Goal: Complete application form: Complete application form

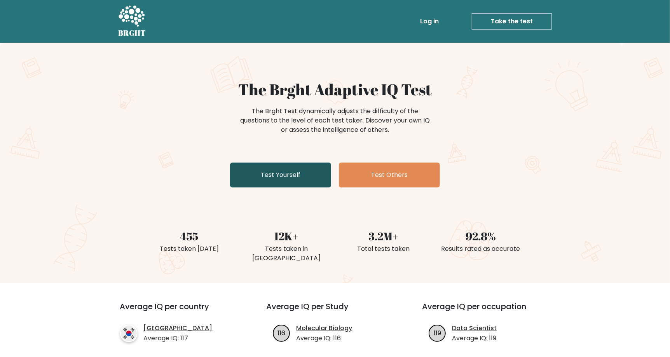
click at [291, 174] on link "Test Yourself" at bounding box center [280, 174] width 101 height 25
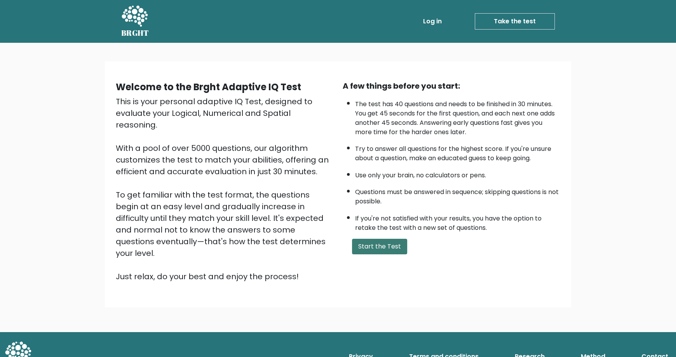
click at [381, 246] on button "Start the Test" at bounding box center [379, 247] width 55 height 16
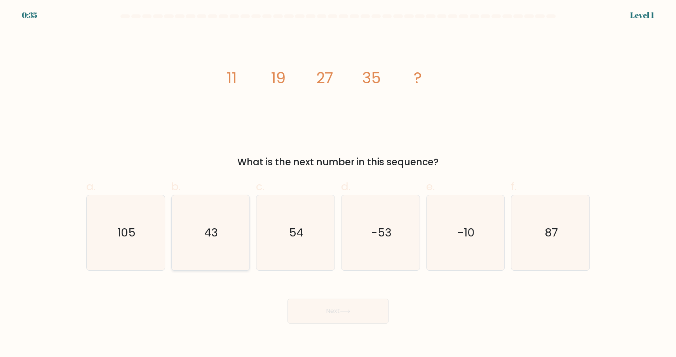
click at [208, 215] on icon "43" at bounding box center [210, 232] width 75 height 75
click at [338, 183] on input "b. 43" at bounding box center [338, 180] width 0 height 5
radio input "true"
click at [365, 308] on button "Next" at bounding box center [338, 310] width 101 height 25
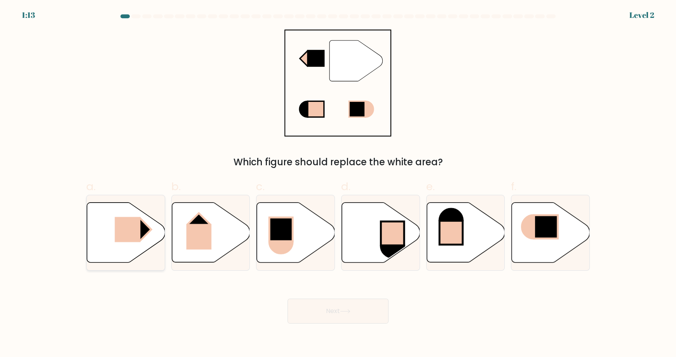
click at [120, 227] on rect at bounding box center [128, 228] width 26 height 25
click at [338, 183] on input "a." at bounding box center [338, 180] width 0 height 5
radio input "true"
click at [339, 304] on button "Next" at bounding box center [338, 310] width 101 height 25
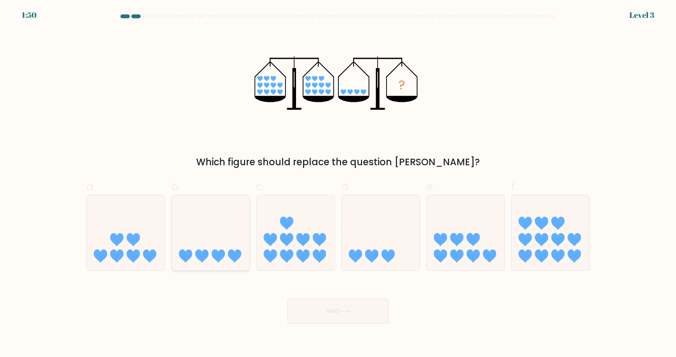
click at [209, 244] on icon at bounding box center [211, 232] width 78 height 65
click at [338, 183] on input "b." at bounding box center [338, 180] width 0 height 5
radio input "true"
click at [347, 309] on icon at bounding box center [345, 311] width 10 height 4
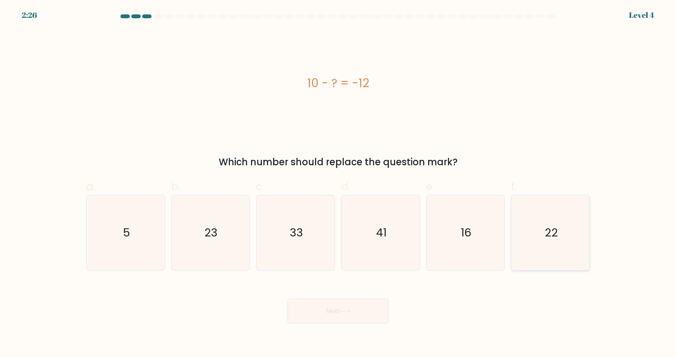
click at [546, 239] on text "22" at bounding box center [551, 233] width 13 height 16
click at [338, 183] on input "f. 22" at bounding box center [338, 180] width 0 height 5
radio input "true"
click at [337, 302] on button "Next" at bounding box center [338, 310] width 101 height 25
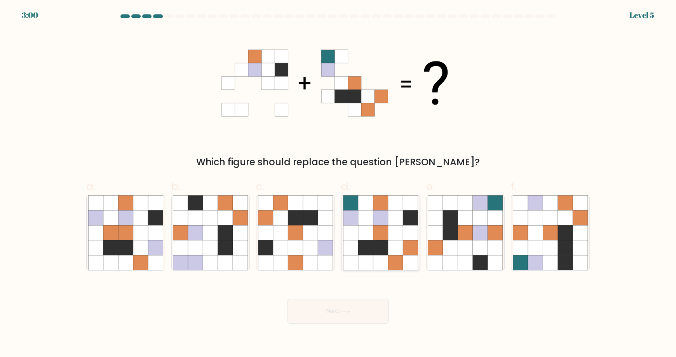
click at [402, 237] on icon at bounding box center [395, 232] width 15 height 15
click at [338, 183] on input "d." at bounding box center [338, 180] width 0 height 5
radio input "true"
click at [337, 309] on button "Next" at bounding box center [338, 310] width 101 height 25
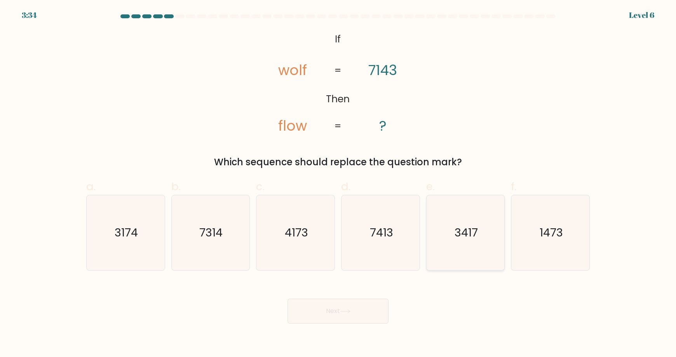
click at [471, 233] on text "3417" at bounding box center [466, 233] width 23 height 16
click at [338, 183] on input "e. 3417" at bounding box center [338, 180] width 0 height 5
radio input "true"
click at [368, 307] on button "Next" at bounding box center [338, 310] width 101 height 25
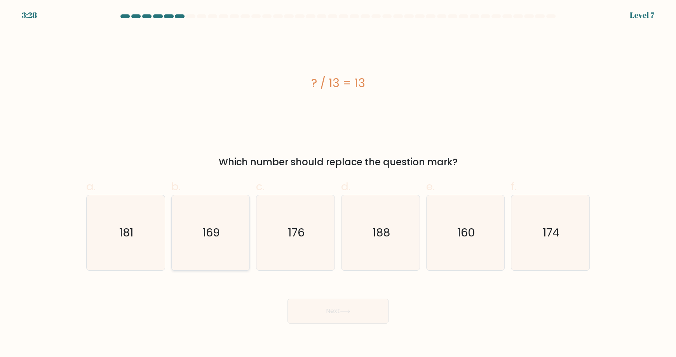
click at [197, 222] on icon "169" at bounding box center [210, 232] width 75 height 75
click at [338, 183] on input "b. 169" at bounding box center [338, 180] width 0 height 5
radio input "true"
click at [371, 313] on button "Next" at bounding box center [338, 310] width 101 height 25
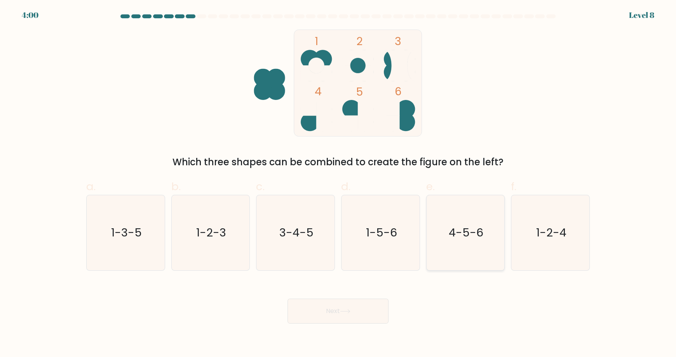
click at [474, 253] on icon "4-5-6" at bounding box center [465, 232] width 75 height 75
click at [338, 183] on input "e. 4-5-6" at bounding box center [338, 180] width 0 height 5
radio input "true"
click at [352, 318] on button "Next" at bounding box center [338, 310] width 101 height 25
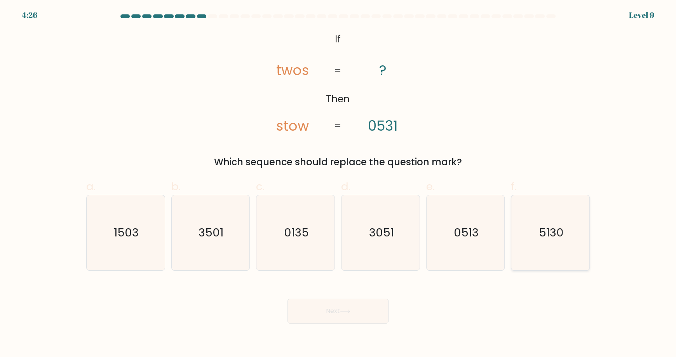
click at [537, 225] on icon "5130" at bounding box center [550, 232] width 75 height 75
click at [338, 183] on input "f. 5130" at bounding box center [338, 180] width 0 height 5
radio input "true"
click at [358, 307] on button "Next" at bounding box center [338, 310] width 101 height 25
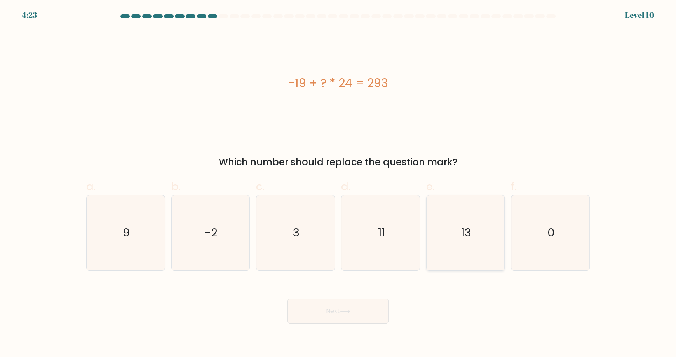
click at [445, 226] on icon "13" at bounding box center [465, 232] width 75 height 75
click at [338, 183] on input "e. 13" at bounding box center [338, 180] width 0 height 5
radio input "true"
click at [347, 310] on icon at bounding box center [345, 311] width 10 height 4
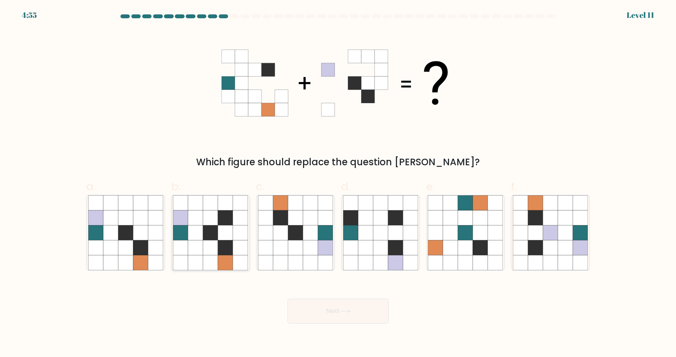
click at [199, 236] on icon at bounding box center [195, 232] width 15 height 15
click at [338, 183] on input "b." at bounding box center [338, 180] width 0 height 5
radio input "true"
click at [344, 310] on icon at bounding box center [345, 311] width 10 height 4
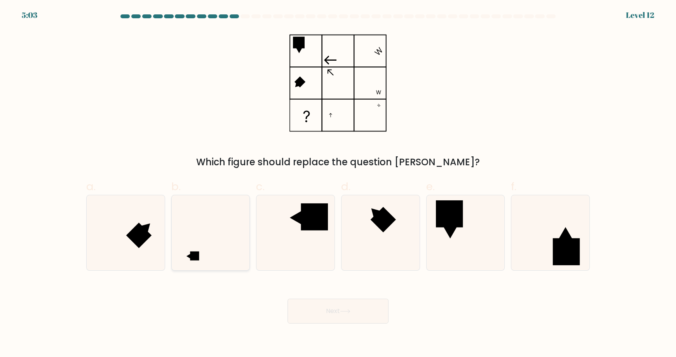
click at [201, 256] on icon at bounding box center [210, 232] width 75 height 75
click at [338, 183] on input "b." at bounding box center [338, 180] width 0 height 5
radio input "true"
click at [349, 309] on icon at bounding box center [345, 311] width 10 height 4
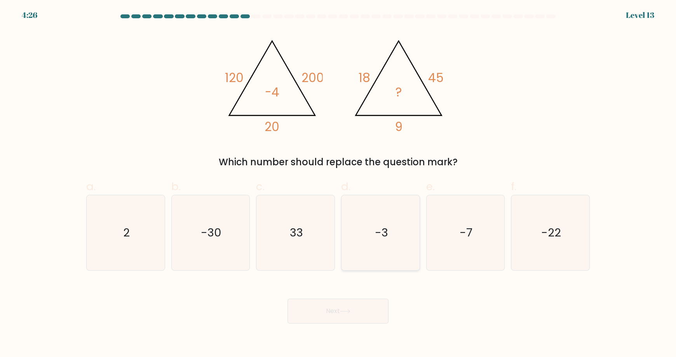
click at [407, 213] on icon "-3" at bounding box center [380, 232] width 75 height 75
click at [338, 183] on input "d. -3" at bounding box center [338, 180] width 0 height 5
radio input "true"
click at [339, 311] on button "Next" at bounding box center [338, 310] width 101 height 25
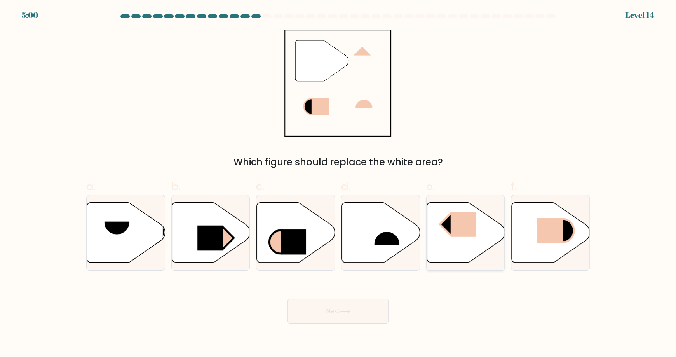
click at [470, 233] on rect at bounding box center [463, 223] width 26 height 25
click at [338, 183] on input "e." at bounding box center [338, 180] width 0 height 5
radio input "true"
click at [335, 315] on button "Next" at bounding box center [338, 310] width 101 height 25
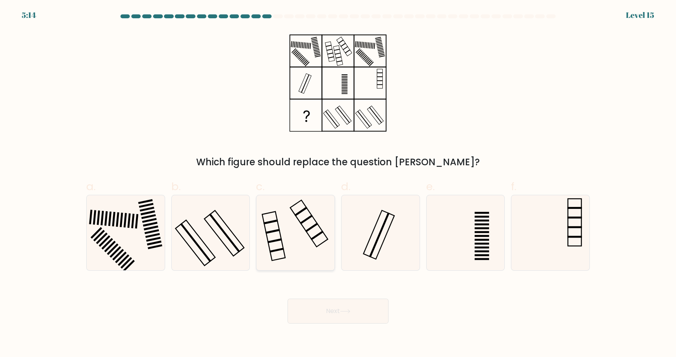
click at [273, 224] on icon at bounding box center [295, 232] width 75 height 75
click at [338, 183] on input "c." at bounding box center [338, 180] width 0 height 5
radio input "true"
click at [369, 310] on button "Next" at bounding box center [338, 310] width 101 height 25
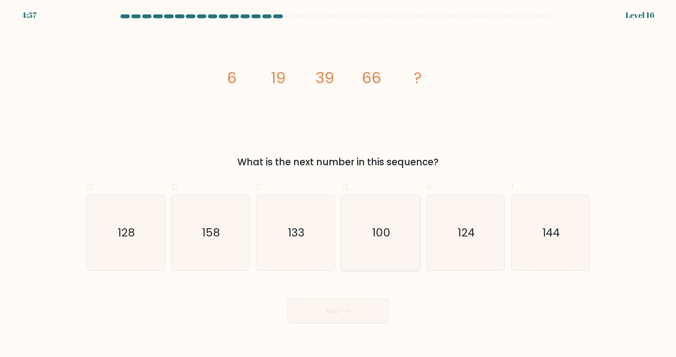
click at [373, 233] on text "100" at bounding box center [381, 233] width 18 height 16
click at [338, 183] on input "d. 100" at bounding box center [338, 180] width 0 height 5
radio input "true"
click at [360, 314] on button "Next" at bounding box center [338, 310] width 101 height 25
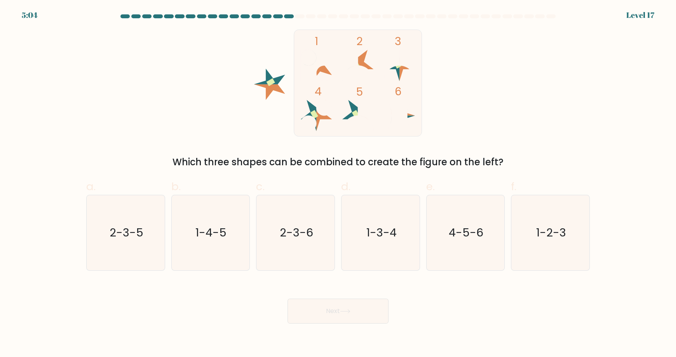
click at [339, 128] on rect at bounding box center [358, 83] width 128 height 107
click at [127, 255] on icon "2-3-5" at bounding box center [125, 232] width 75 height 75
click at [338, 183] on input "a. 2-3-5" at bounding box center [338, 180] width 0 height 5
radio input "true"
click at [354, 307] on button "Next" at bounding box center [338, 310] width 101 height 25
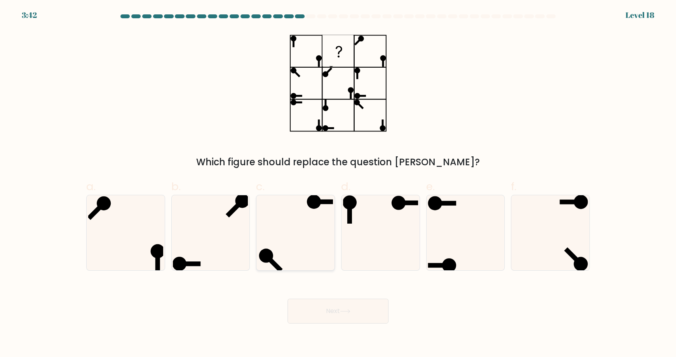
click at [286, 223] on icon at bounding box center [295, 232] width 75 height 75
click at [338, 183] on input "c." at bounding box center [338, 180] width 0 height 5
radio input "true"
click at [211, 236] on icon at bounding box center [210, 232] width 75 height 75
click at [338, 183] on input "b." at bounding box center [338, 180] width 0 height 5
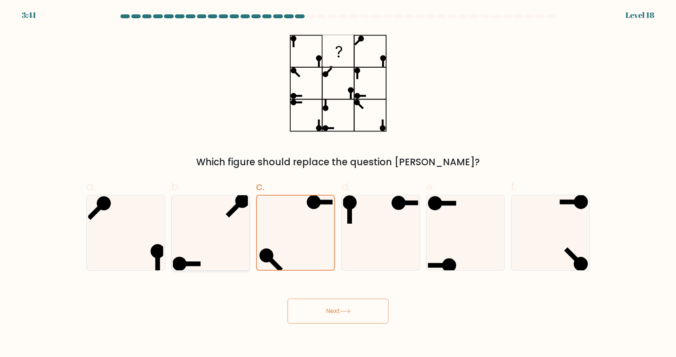
radio input "true"
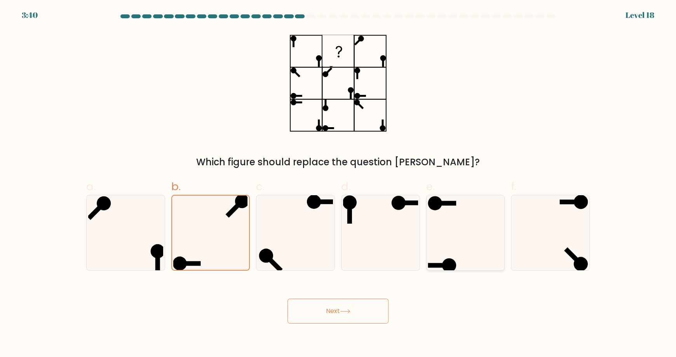
click at [445, 245] on icon at bounding box center [465, 232] width 75 height 75
click at [338, 183] on input "e." at bounding box center [338, 180] width 0 height 5
radio input "true"
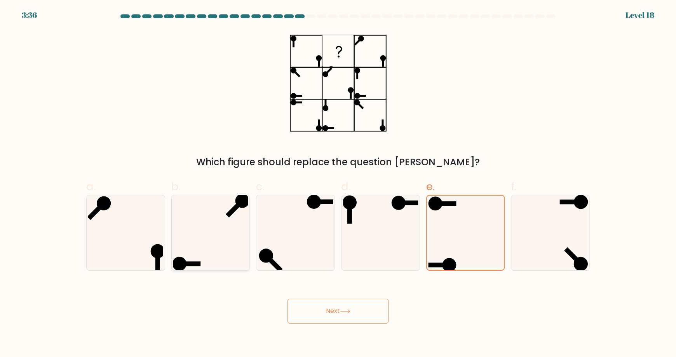
click at [209, 258] on icon at bounding box center [210, 232] width 75 height 75
click at [338, 183] on input "b." at bounding box center [338, 180] width 0 height 5
radio input "true"
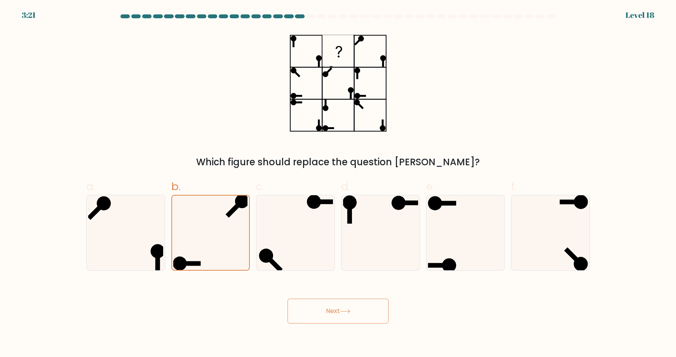
click at [330, 310] on button "Next" at bounding box center [338, 310] width 101 height 25
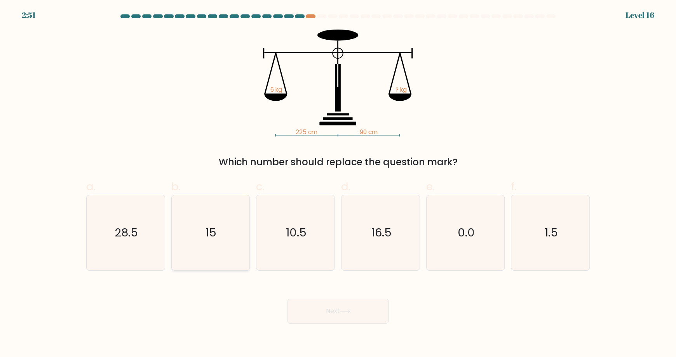
click at [202, 216] on icon "15" at bounding box center [210, 232] width 75 height 75
click at [338, 183] on input "b. 15" at bounding box center [338, 180] width 0 height 5
radio input "true"
click at [325, 303] on button "Next" at bounding box center [338, 310] width 101 height 25
click at [356, 318] on button "Next" at bounding box center [338, 310] width 101 height 25
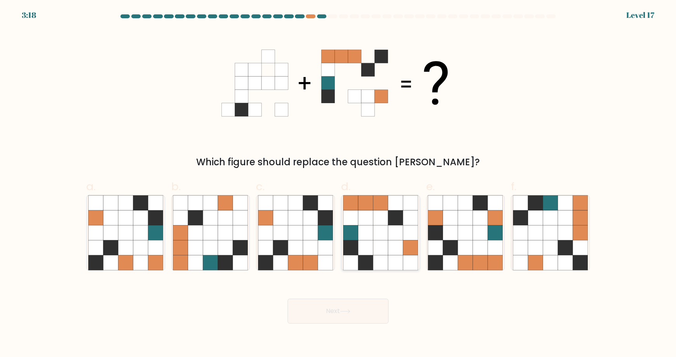
click at [380, 240] on icon at bounding box center [380, 247] width 15 height 15
click at [338, 183] on input "d." at bounding box center [338, 180] width 0 height 5
radio input "true"
click at [328, 309] on button "Next" at bounding box center [338, 310] width 101 height 25
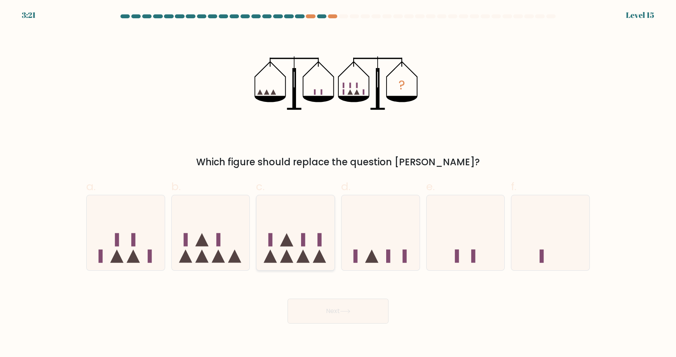
click at [315, 231] on icon at bounding box center [295, 232] width 78 height 65
click at [338, 183] on input "c." at bounding box center [338, 180] width 0 height 5
radio input "true"
click at [367, 319] on button "Next" at bounding box center [338, 310] width 101 height 25
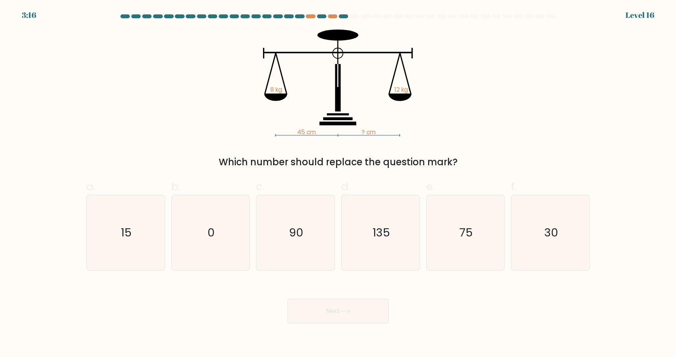
click at [527, 182] on label "f. 30" at bounding box center [550, 224] width 79 height 92
click at [338, 182] on input "f. 30" at bounding box center [338, 180] width 0 height 5
radio input "true"
click at [332, 309] on button "Next" at bounding box center [338, 310] width 101 height 25
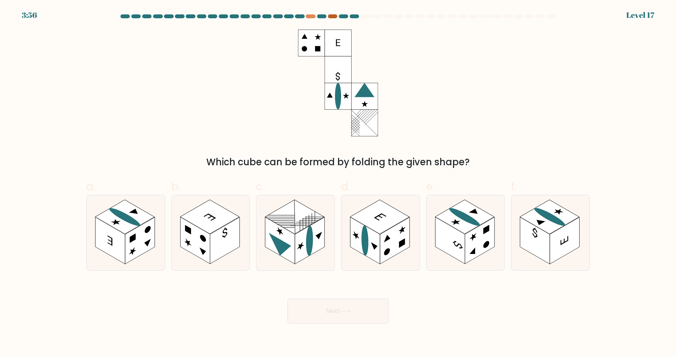
click at [331, 17] on div at bounding box center [332, 16] width 9 height 4
click at [304, 225] on line at bounding box center [300, 225] width 19 height 11
click at [338, 183] on input "c." at bounding box center [338, 180] width 0 height 5
radio input "true"
click at [358, 316] on button "Next" at bounding box center [338, 310] width 101 height 25
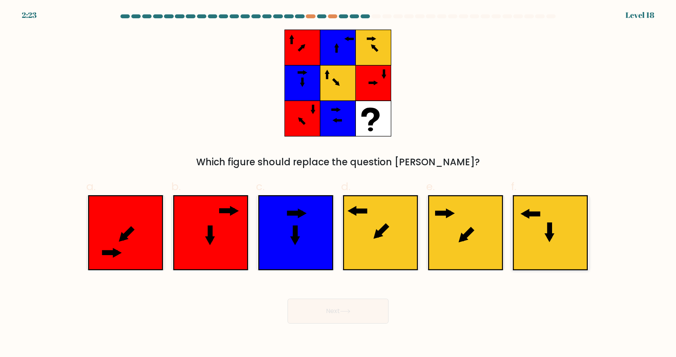
click at [530, 220] on icon at bounding box center [551, 232] width 74 height 74
click at [338, 183] on input "f." at bounding box center [338, 180] width 0 height 5
radio input "true"
click at [423, 244] on div "e." at bounding box center [465, 224] width 85 height 92
click at [364, 230] on icon at bounding box center [380, 232] width 74 height 74
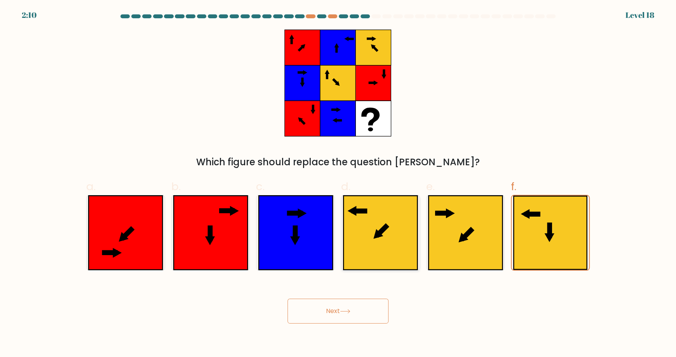
click at [338, 183] on input "d." at bounding box center [338, 180] width 0 height 5
radio input "true"
click at [360, 314] on button "Next" at bounding box center [338, 310] width 101 height 25
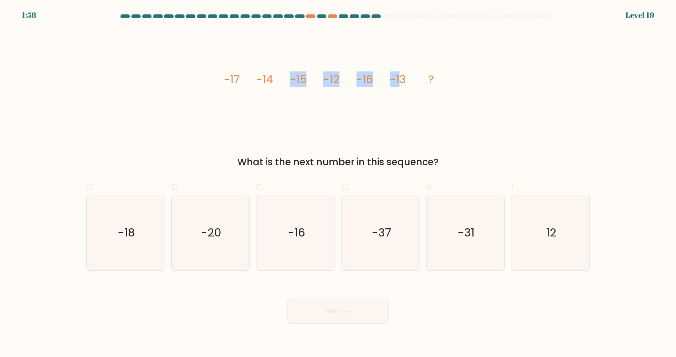
drag, startPoint x: 399, startPoint y: 78, endPoint x: 282, endPoint y: 76, distance: 117.0
click at [282, 76] on icon "image/svg+xml -17 -14 -15 -12 -16 -13 ?" at bounding box center [337, 83] width 233 height 107
click at [459, 101] on div "image/svg+xml -17 -14 -15 -12 -16 -13 ? What is the next number in this sequenc…" at bounding box center [338, 99] width 513 height 139
click at [127, 248] on icon "-18" at bounding box center [125, 232] width 75 height 75
click at [338, 183] on input "a. -18" at bounding box center [338, 180] width 0 height 5
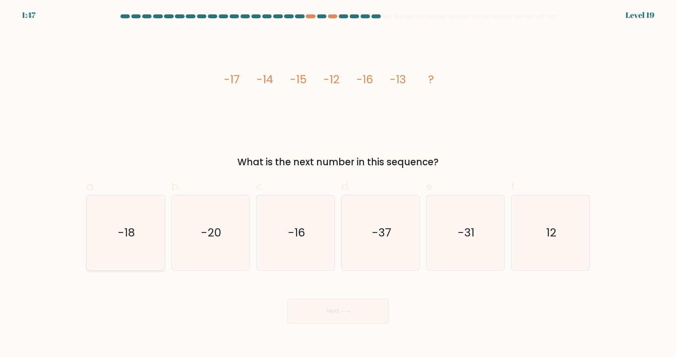
radio input "true"
click at [296, 248] on icon "-16" at bounding box center [295, 232] width 75 height 75
click at [338, 183] on input "c. -16" at bounding box center [338, 180] width 0 height 5
radio input "true"
click at [120, 229] on text "-18" at bounding box center [126, 233] width 17 height 16
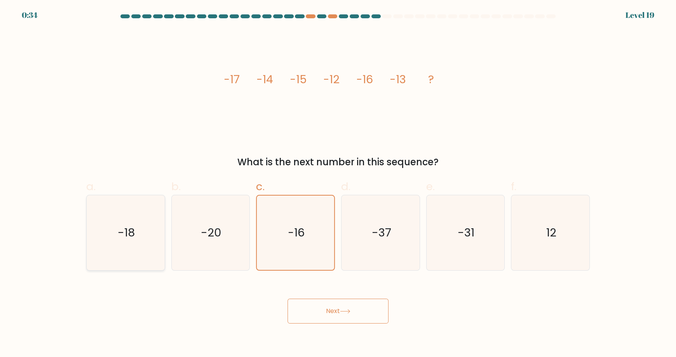
click at [338, 183] on input "a. -18" at bounding box center [338, 180] width 0 height 5
radio input "true"
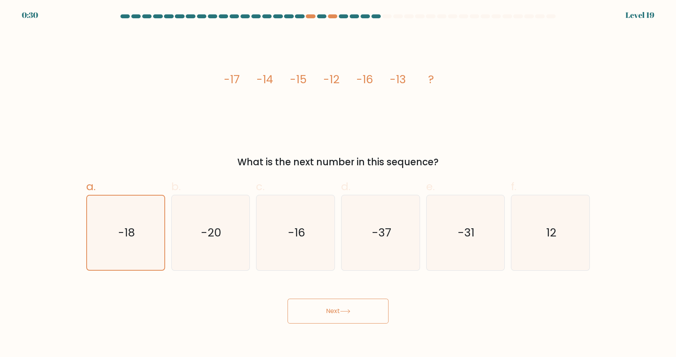
click at [326, 312] on button "Next" at bounding box center [338, 310] width 101 height 25
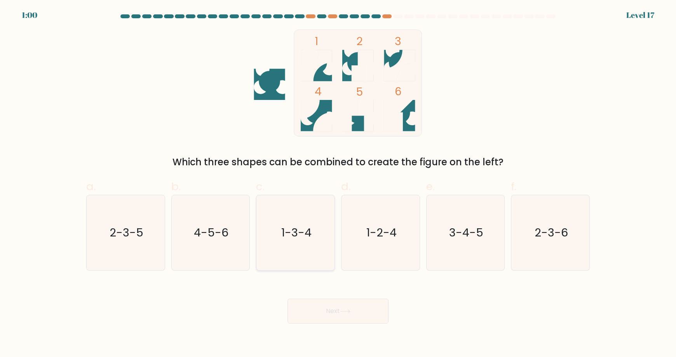
click at [312, 250] on icon "1-3-4" at bounding box center [295, 232] width 75 height 75
click at [338, 183] on input "c. 1-3-4" at bounding box center [338, 180] width 0 height 5
radio input "true"
click at [328, 316] on button "Next" at bounding box center [338, 310] width 101 height 25
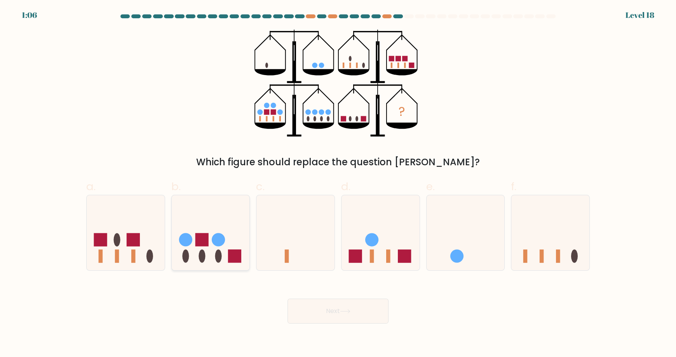
click at [216, 258] on ellipse at bounding box center [218, 255] width 7 height 13
click at [338, 183] on input "b." at bounding box center [338, 180] width 0 height 5
radio input "true"
click at [143, 239] on icon at bounding box center [126, 232] width 78 height 65
click at [338, 183] on input "a." at bounding box center [338, 180] width 0 height 5
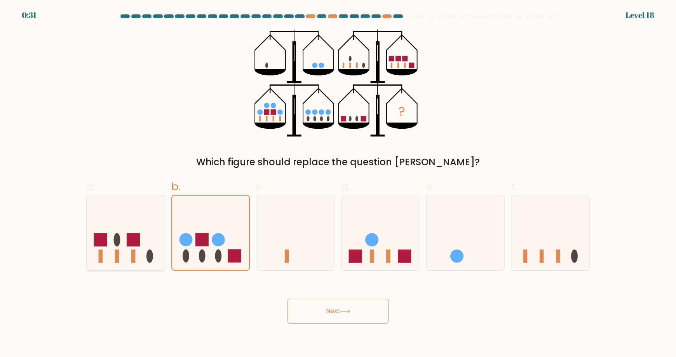
radio input "true"
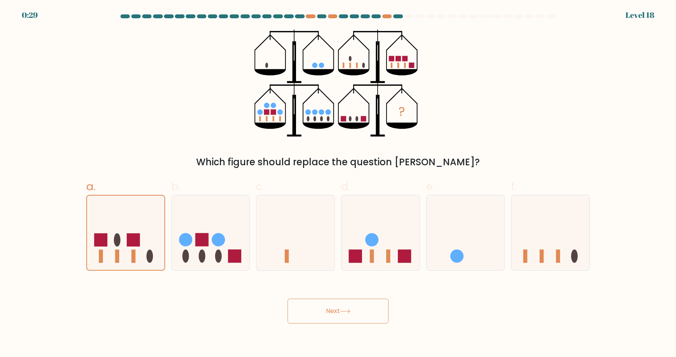
click at [337, 315] on button "Next" at bounding box center [338, 310] width 101 height 25
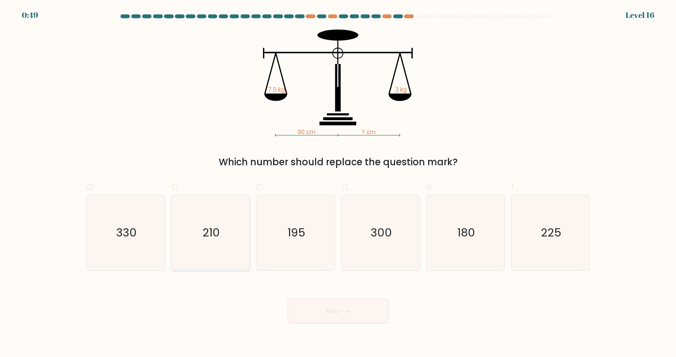
click at [220, 263] on icon "210" at bounding box center [210, 232] width 75 height 75
click at [338, 183] on input "b. 210" at bounding box center [338, 180] width 0 height 5
radio input "true"
click at [554, 236] on text "225" at bounding box center [551, 233] width 21 height 16
click at [338, 183] on input "f. 225" at bounding box center [338, 180] width 0 height 5
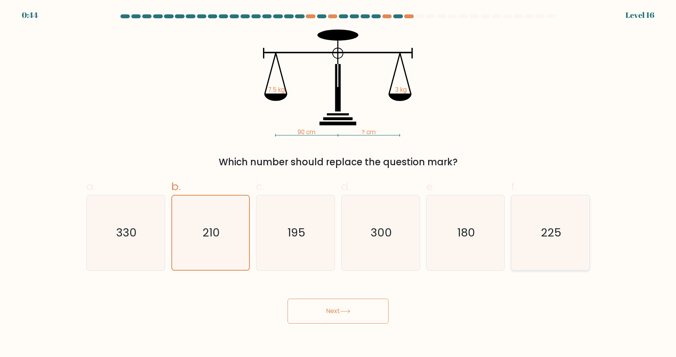
radio input "true"
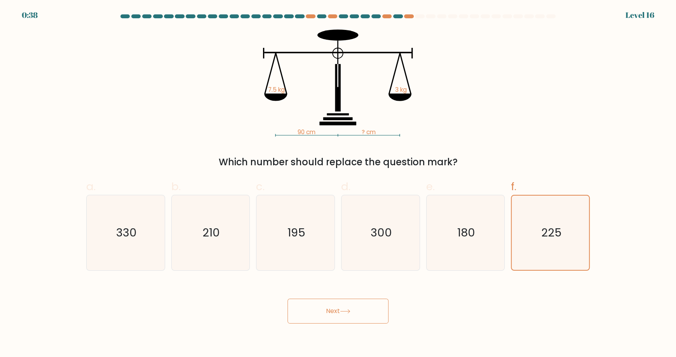
click at [361, 306] on button "Next" at bounding box center [338, 310] width 101 height 25
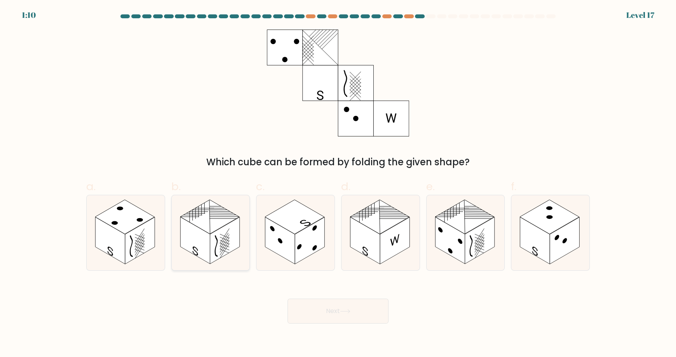
click at [199, 258] on icon at bounding box center [211, 232] width 78 height 75
click at [338, 183] on input "b." at bounding box center [338, 180] width 0 height 5
radio input "true"
click at [340, 312] on button "Next" at bounding box center [338, 310] width 101 height 25
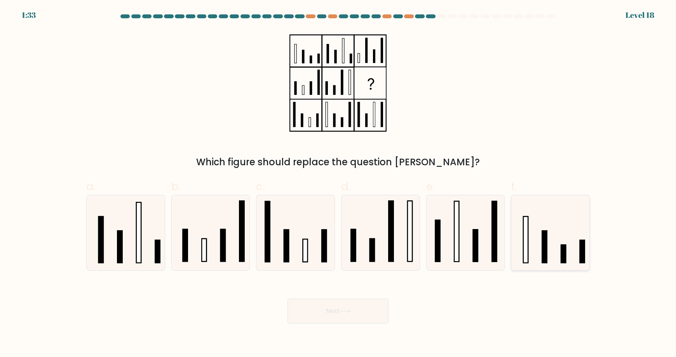
click at [518, 248] on icon at bounding box center [550, 232] width 75 height 75
click at [338, 183] on input "f." at bounding box center [338, 180] width 0 height 5
radio input "true"
click at [338, 293] on div "Next" at bounding box center [338, 302] width 513 height 44
click at [345, 316] on button "Next" at bounding box center [338, 310] width 101 height 25
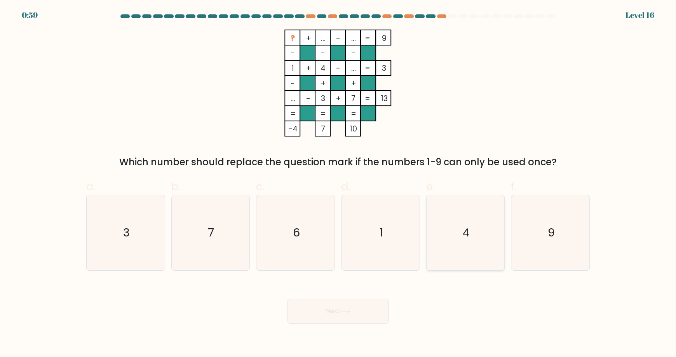
click at [452, 236] on icon "4" at bounding box center [465, 232] width 75 height 75
click at [338, 183] on input "e. 4" at bounding box center [338, 180] width 0 height 5
radio input "true"
click at [332, 311] on button "Next" at bounding box center [338, 310] width 101 height 25
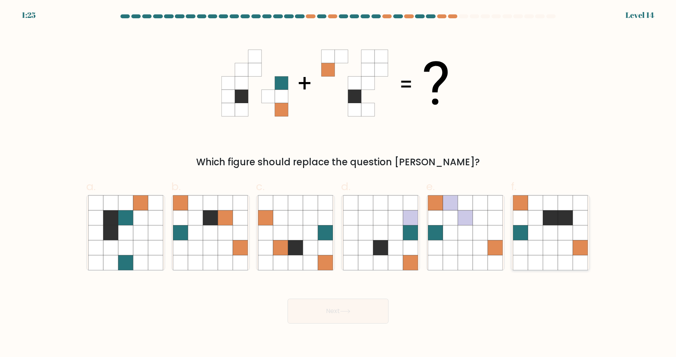
click at [559, 242] on icon at bounding box center [565, 247] width 15 height 15
click at [338, 183] on input "f." at bounding box center [338, 180] width 0 height 5
radio input "true"
click at [500, 233] on icon at bounding box center [495, 232] width 15 height 15
click at [338, 183] on input "e." at bounding box center [338, 180] width 0 height 5
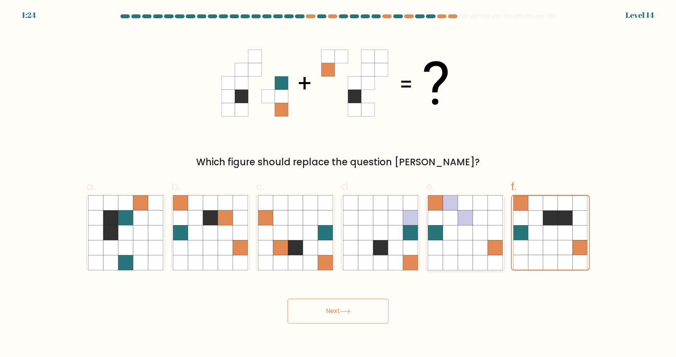
radio input "true"
click at [375, 246] on icon at bounding box center [380, 247] width 15 height 15
click at [338, 183] on input "d." at bounding box center [338, 180] width 0 height 5
radio input "true"
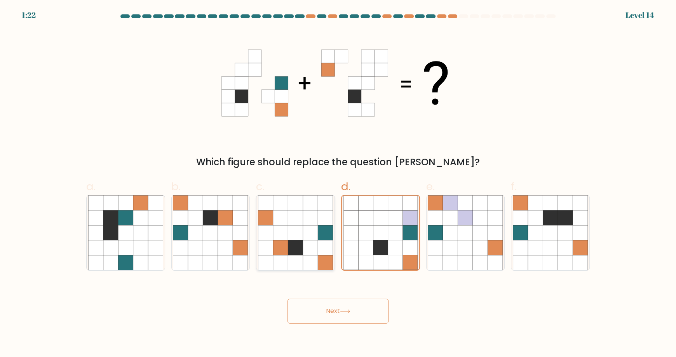
click at [283, 246] on icon at bounding box center [280, 247] width 15 height 15
click at [338, 183] on input "c." at bounding box center [338, 180] width 0 height 5
radio input "true"
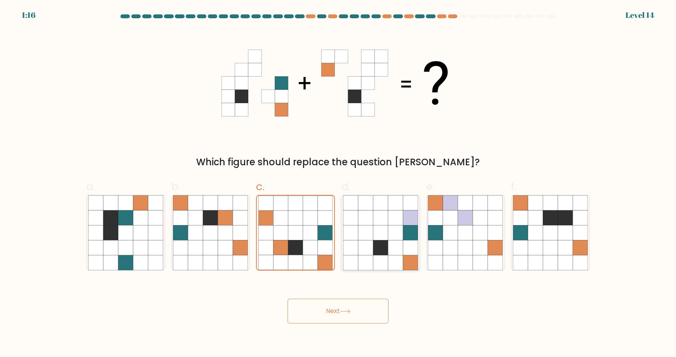
click at [384, 216] on icon at bounding box center [380, 217] width 15 height 15
click at [338, 183] on input "d." at bounding box center [338, 180] width 0 height 5
radio input "true"
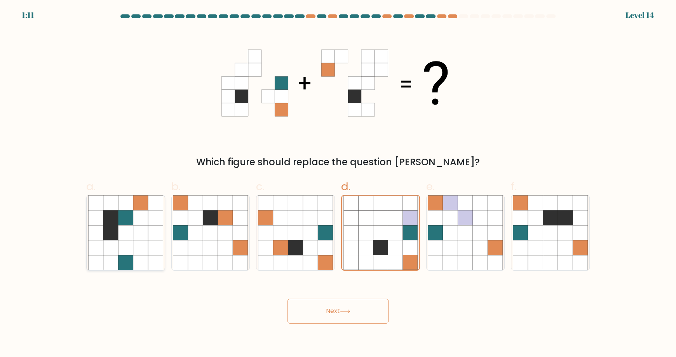
click at [132, 236] on icon at bounding box center [125, 232] width 15 height 15
click at [338, 183] on input "a." at bounding box center [338, 180] width 0 height 5
radio input "true"
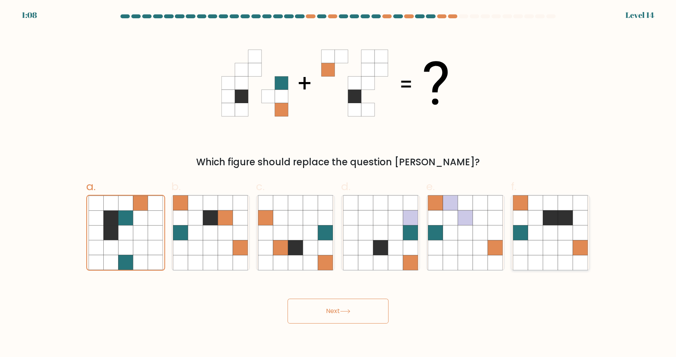
click at [563, 221] on icon at bounding box center [565, 217] width 15 height 15
click at [338, 183] on input "f." at bounding box center [338, 180] width 0 height 5
radio input "true"
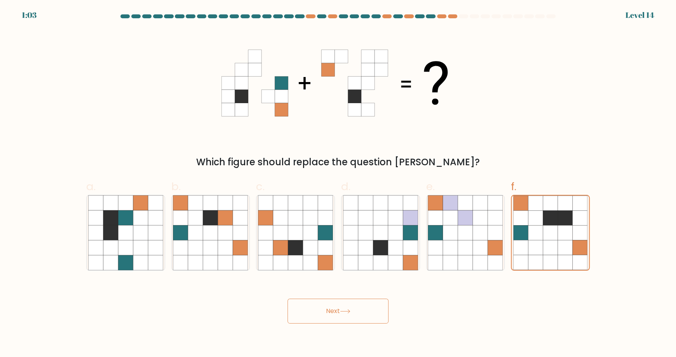
click at [347, 316] on button "Next" at bounding box center [338, 310] width 101 height 25
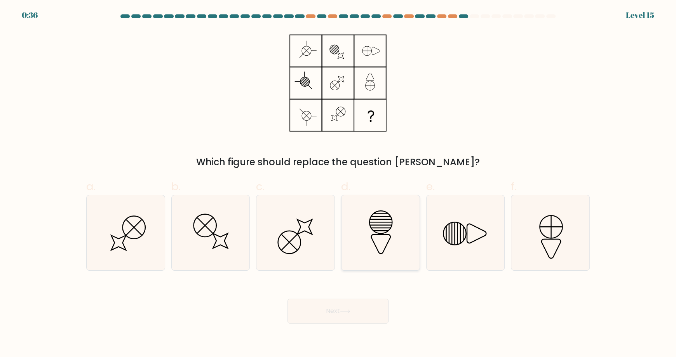
click at [387, 244] on icon at bounding box center [380, 232] width 75 height 75
click at [338, 183] on input "d." at bounding box center [338, 180] width 0 height 5
radio input "true"
click at [358, 305] on button "Next" at bounding box center [338, 310] width 101 height 25
click at [328, 308] on button "Next" at bounding box center [338, 310] width 101 height 25
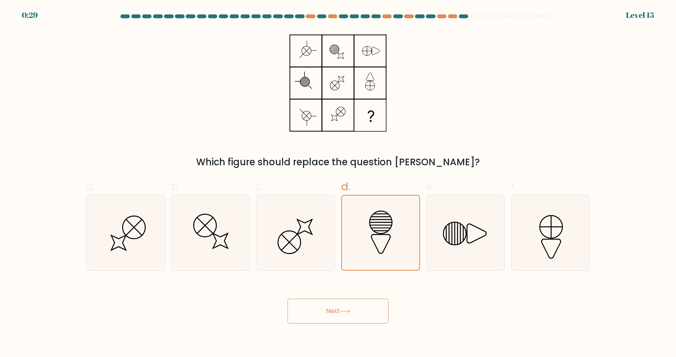
click at [356, 312] on button "Next" at bounding box center [338, 310] width 101 height 25
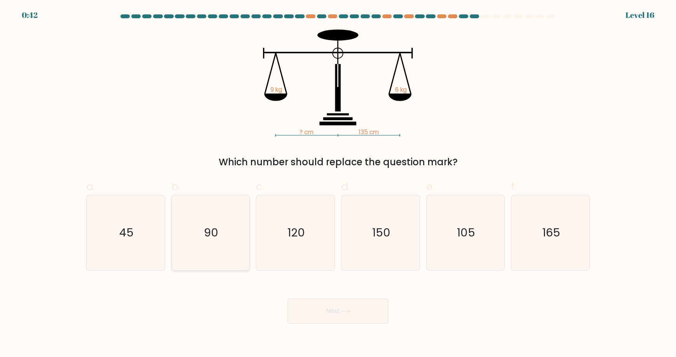
click at [218, 244] on icon "90" at bounding box center [210, 232] width 75 height 75
click at [338, 183] on input "b. 90" at bounding box center [338, 180] width 0 height 5
radio input "true"
click at [341, 311] on button "Next" at bounding box center [338, 310] width 101 height 25
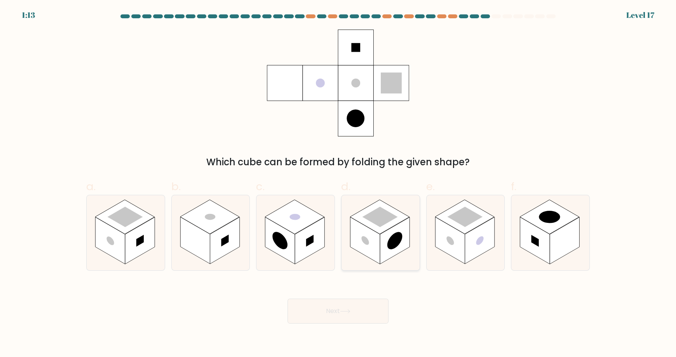
click at [365, 235] on rect at bounding box center [365, 240] width 30 height 47
click at [338, 183] on input "d." at bounding box center [338, 180] width 0 height 5
radio input "true"
click at [321, 310] on button "Next" at bounding box center [338, 310] width 101 height 25
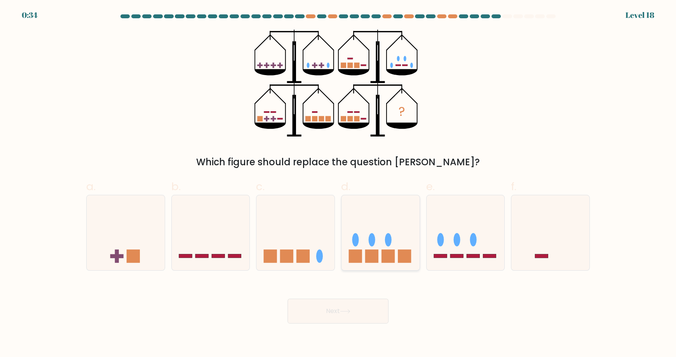
click at [386, 247] on icon at bounding box center [381, 232] width 78 height 65
click at [338, 183] on input "d." at bounding box center [338, 180] width 0 height 5
radio input "true"
click at [362, 313] on button "Next" at bounding box center [338, 310] width 101 height 25
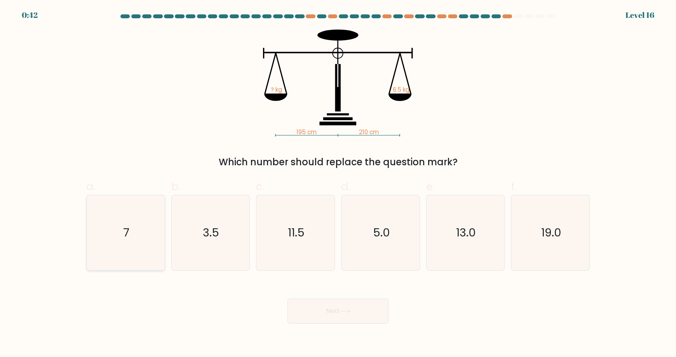
click at [128, 220] on icon "7" at bounding box center [125, 232] width 75 height 75
click at [338, 183] on input "a. 7" at bounding box center [338, 180] width 0 height 5
radio input "true"
click at [354, 313] on button "Next" at bounding box center [338, 310] width 101 height 25
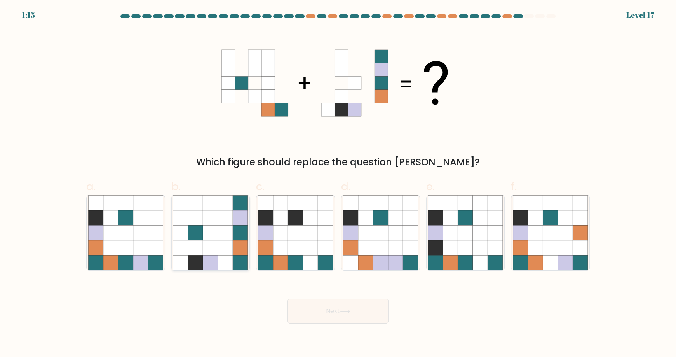
click at [194, 261] on icon at bounding box center [195, 262] width 15 height 15
click at [338, 183] on input "b." at bounding box center [338, 180] width 0 height 5
radio input "true"
click at [331, 309] on button "Next" at bounding box center [338, 310] width 101 height 25
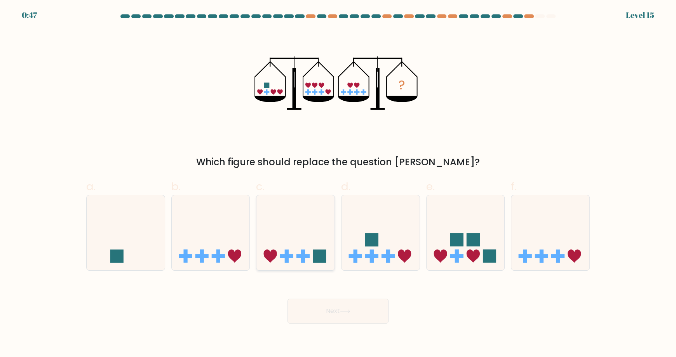
click at [312, 255] on icon at bounding box center [295, 232] width 78 height 65
click at [338, 183] on input "c." at bounding box center [338, 180] width 0 height 5
radio input "true"
click at [330, 314] on button "Next" at bounding box center [338, 310] width 101 height 25
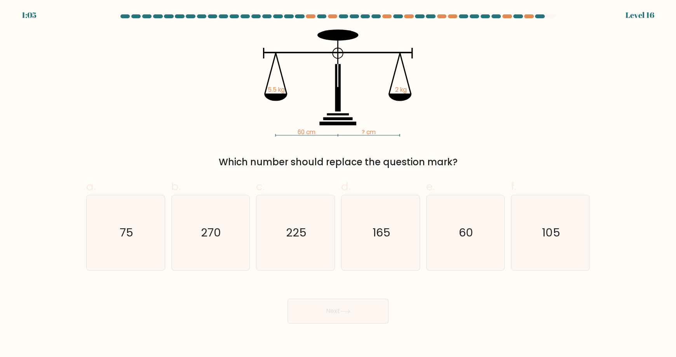
click at [339, 240] on div "d. 165" at bounding box center [380, 224] width 85 height 92
click at [355, 242] on icon "165" at bounding box center [380, 232] width 75 height 75
click at [338, 183] on input "d. 165" at bounding box center [338, 180] width 0 height 5
radio input "true"
click at [358, 311] on button "Next" at bounding box center [338, 310] width 101 height 25
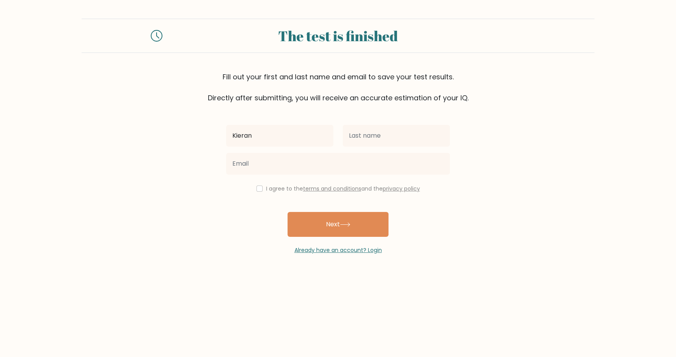
type input "Kieran"
click at [401, 135] on input "text" at bounding box center [396, 136] width 107 height 22
type input "z"
type input "Taylor"
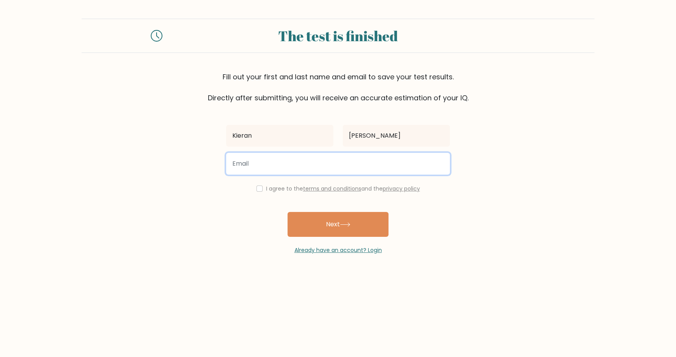
click at [389, 156] on input "email" at bounding box center [338, 164] width 224 height 22
type input "Keekscott2006@gmail.com"
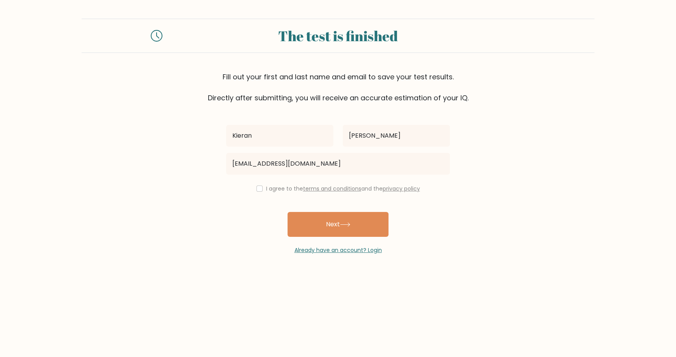
drag, startPoint x: 324, startPoint y: 195, endPoint x: 322, endPoint y: 186, distance: 10.0
click at [322, 186] on div "Kieran Taylor Keekscott2006@gmail.com I agree to the terms and conditions and t…" at bounding box center [337, 178] width 233 height 151
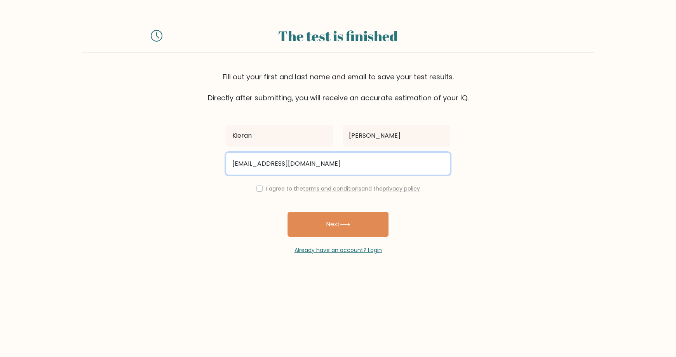
drag, startPoint x: 335, startPoint y: 169, endPoint x: 185, endPoint y: 175, distance: 150.1
click at [185, 175] on form "The test is finished Fill out your first and last name and email to save your t…" at bounding box center [338, 136] width 676 height 235
type input "j"
type input "ktay429@aucklanduni.ac.nz"
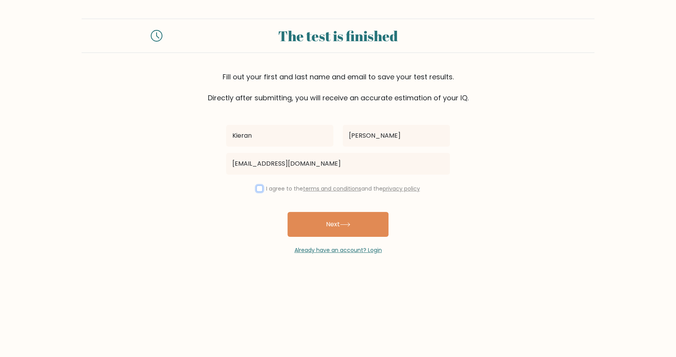
click at [258, 188] on input "checkbox" at bounding box center [259, 188] width 6 height 6
checkbox input "true"
click at [321, 224] on button "Next" at bounding box center [338, 224] width 101 height 25
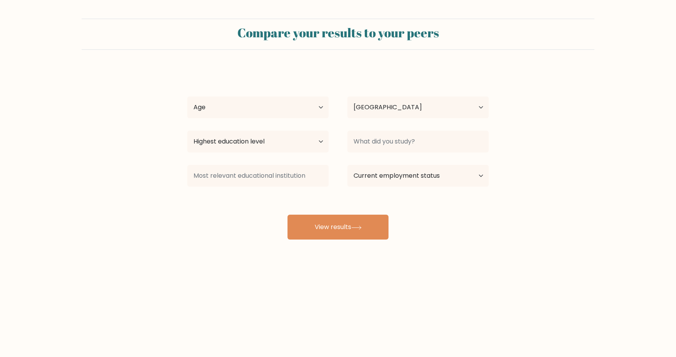
select select "NZ"
click at [309, 107] on select "Age Under [DEMOGRAPHIC_DATA] [DEMOGRAPHIC_DATA] [DEMOGRAPHIC_DATA] [DEMOGRAPHIC…" at bounding box center [257, 107] width 141 height 22
select select "18_24"
click at [187, 96] on select "Age Under 18 years old 18-24 years old 25-34 years old 35-44 years old 45-54 ye…" at bounding box center [257, 107] width 141 height 22
click at [394, 109] on select "Country Afghanistan Albania Algeria American Samoa Andorra Angola Anguilla Anta…" at bounding box center [417, 107] width 141 height 22
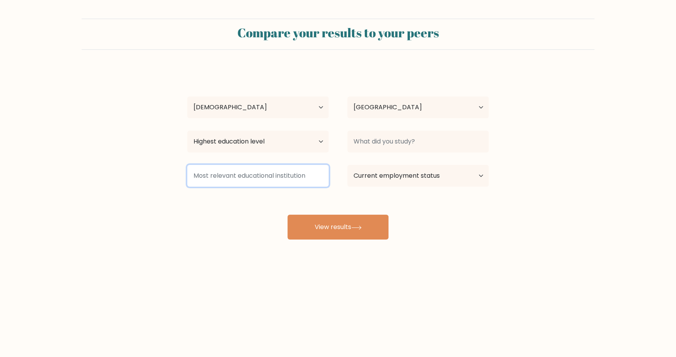
click at [207, 166] on input at bounding box center [257, 176] width 141 height 22
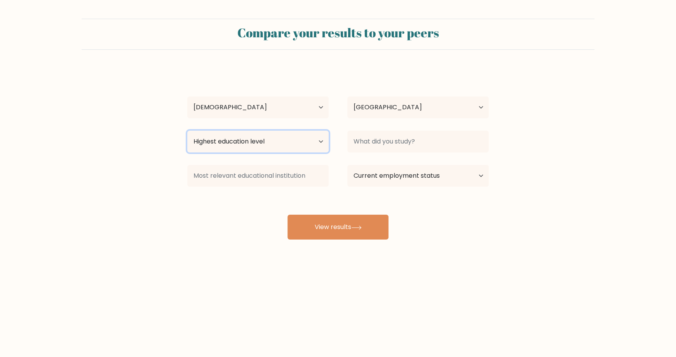
click at [242, 145] on select "Highest education level No schooling Primary Lower Secondary Upper Secondary Oc…" at bounding box center [257, 142] width 141 height 22
select select "upper_secondary"
click at [187, 131] on select "Highest education level No schooling Primary Lower Secondary Upper Secondary Oc…" at bounding box center [257, 142] width 141 height 22
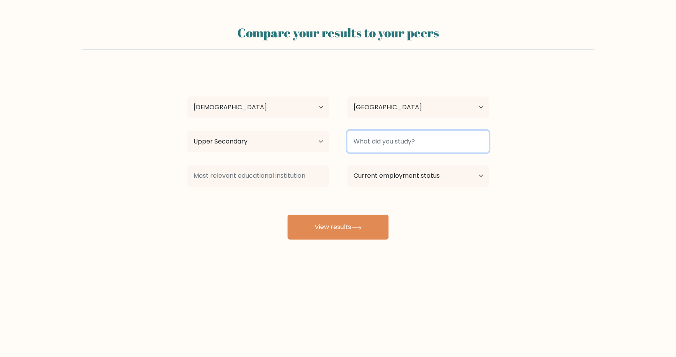
click at [412, 146] on input at bounding box center [417, 142] width 141 height 22
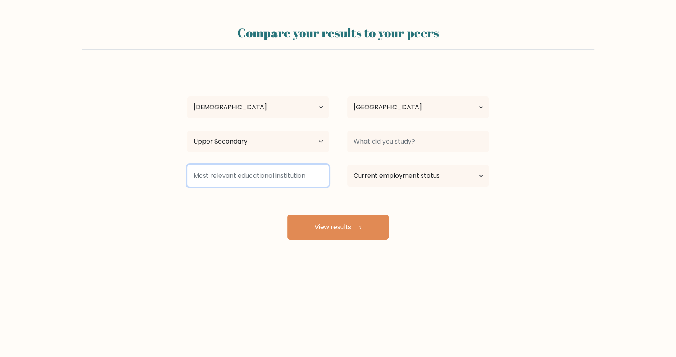
click at [256, 166] on input at bounding box center [257, 176] width 141 height 22
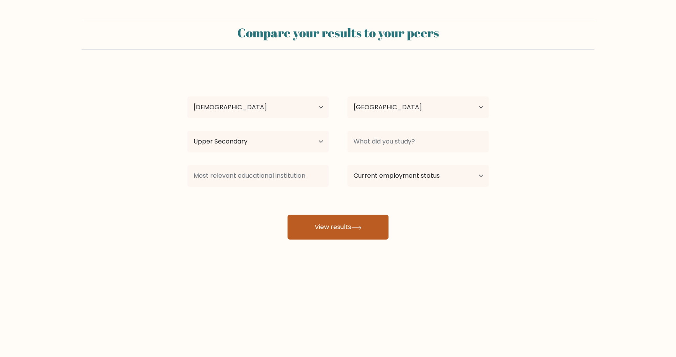
click at [359, 221] on button "View results" at bounding box center [338, 226] width 101 height 25
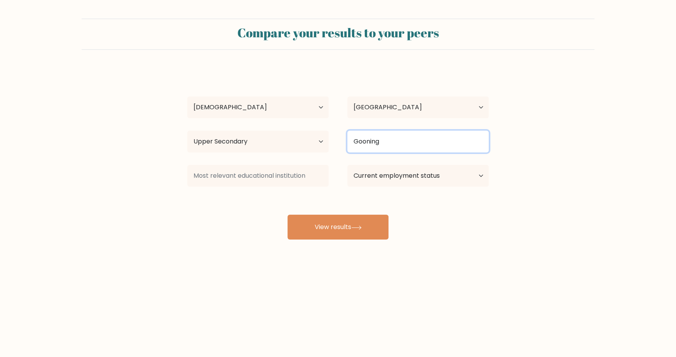
type input "Gooning"
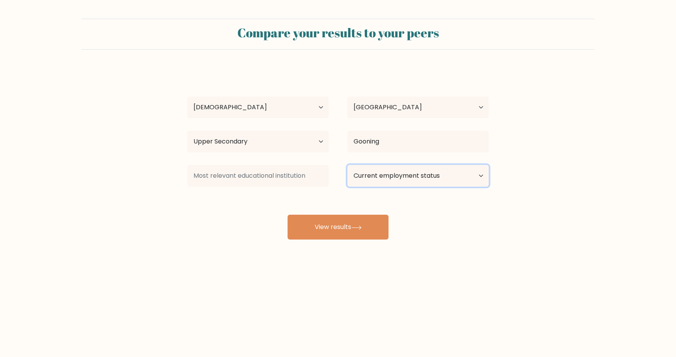
click at [376, 175] on select "Current employment status Employed Student Retired Other / prefer not to answer" at bounding box center [417, 176] width 141 height 22
select select "retired"
click at [347, 165] on select "Current employment status Employed Student Retired Other / prefer not to answer" at bounding box center [417, 176] width 141 height 22
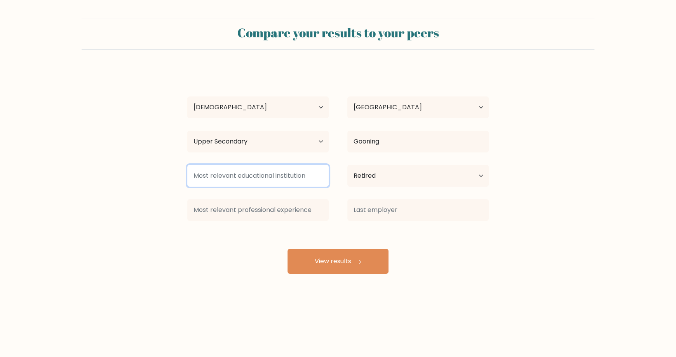
click at [298, 180] on input at bounding box center [257, 176] width 141 height 22
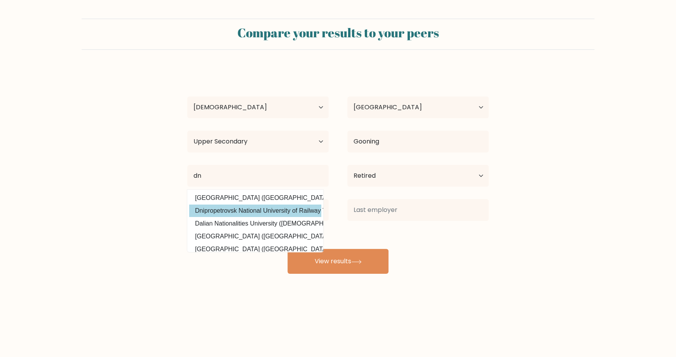
click at [258, 212] on option "Dnipropetrovsk National University of Railway Transport (Ukraine)" at bounding box center [255, 210] width 132 height 12
type input "Dnipropetrovsk National University of Railway Transport"
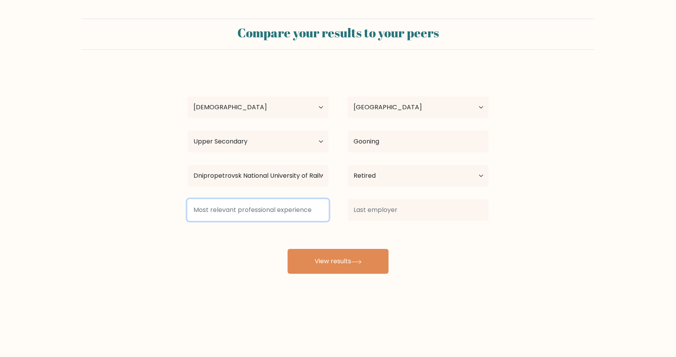
click at [259, 210] on input at bounding box center [257, 210] width 141 height 22
type input "dfd"
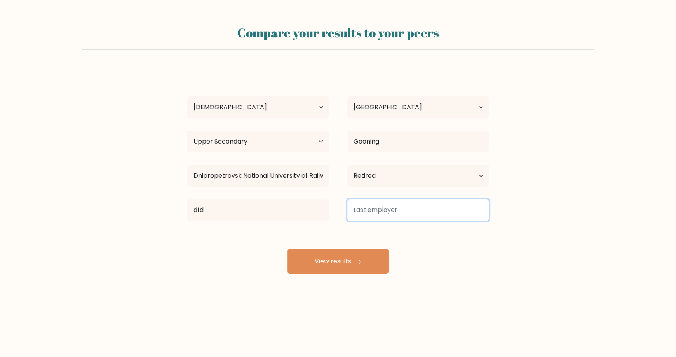
click at [365, 216] on input at bounding box center [417, 210] width 141 height 22
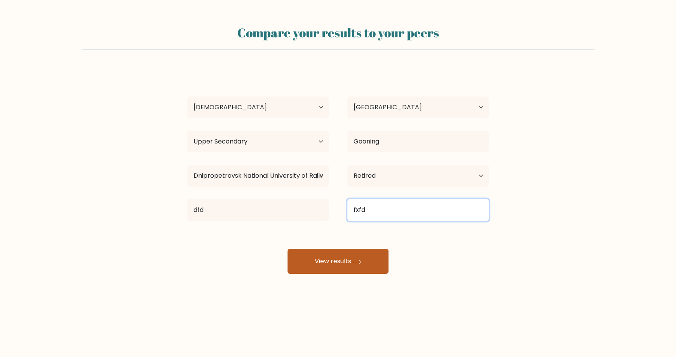
type input "fxfd"
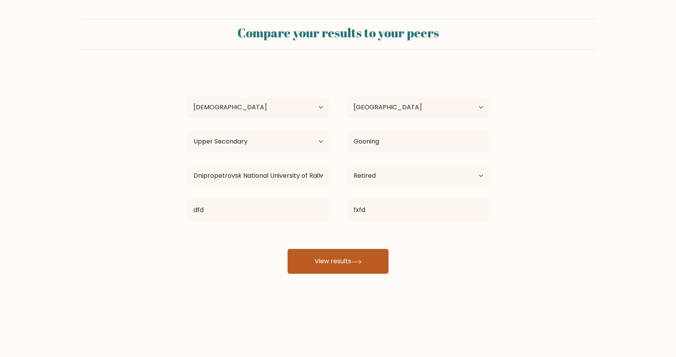
click at [362, 260] on icon at bounding box center [356, 262] width 10 height 4
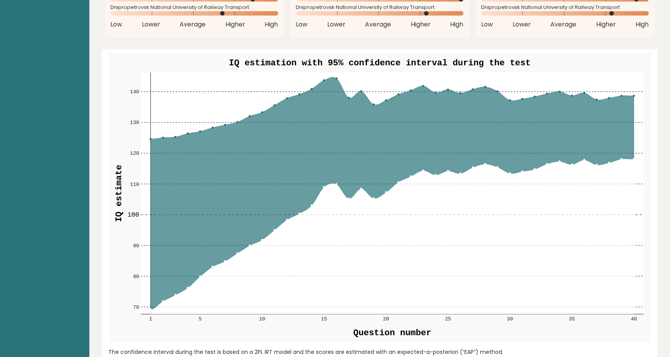
scroll to position [857, 0]
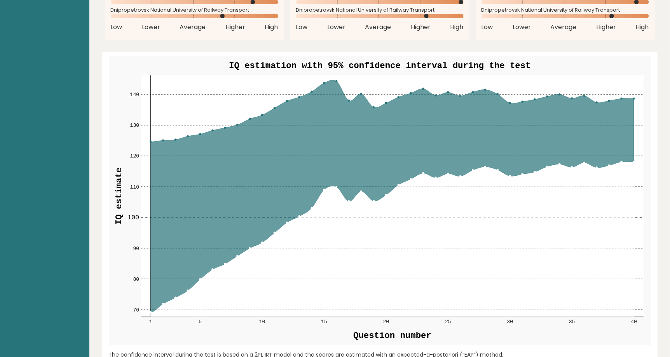
click at [631, 98] on icon at bounding box center [391, 196] width 483 height 232
click at [633, 98] on circle at bounding box center [634, 99] width 2 height 2
click at [634, 159] on rect at bounding box center [392, 195] width 502 height 241
click at [633, 159] on icon at bounding box center [391, 196] width 483 height 232
click at [633, 97] on rect at bounding box center [392, 195] width 502 height 241
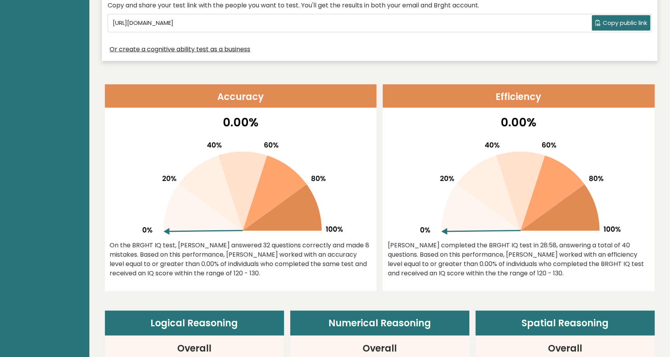
scroll to position [0, 0]
